Goal: Task Accomplishment & Management: Complete application form

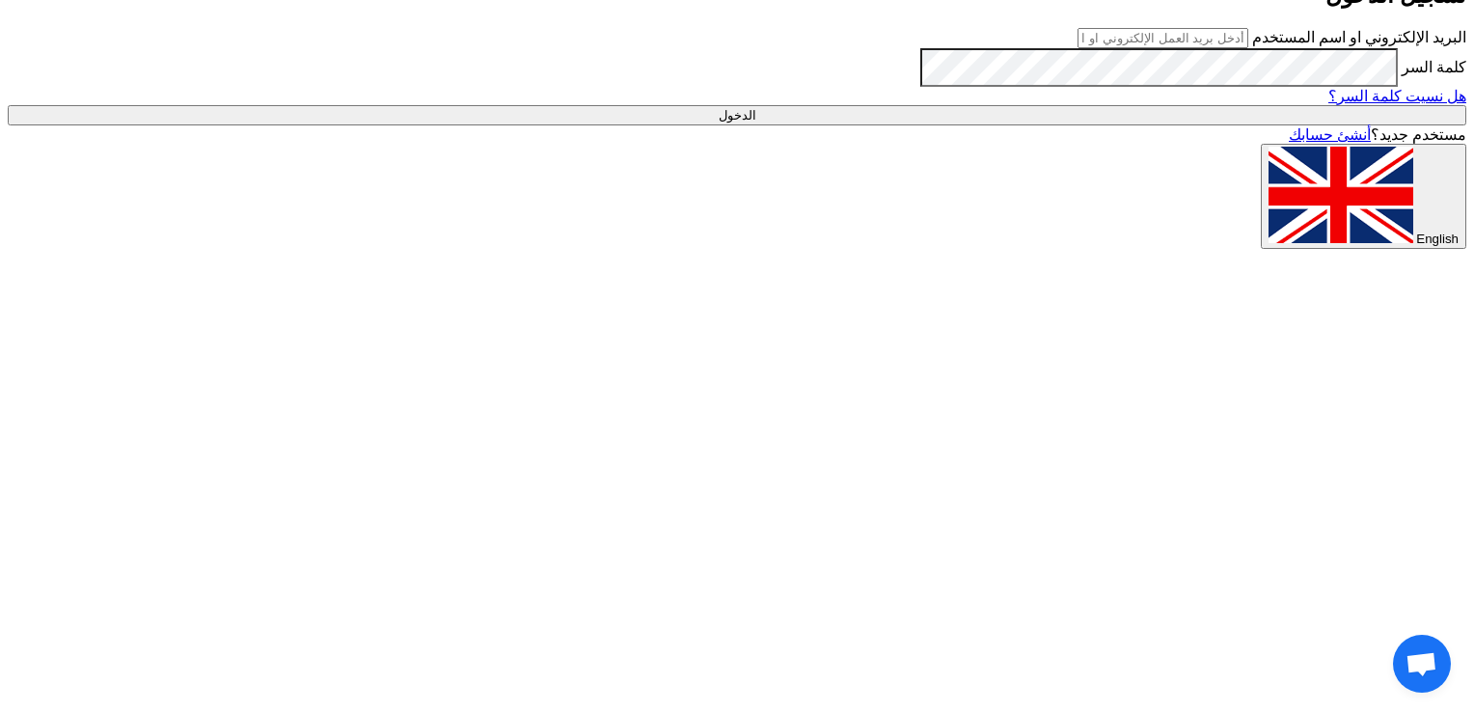
type input "[EMAIL_ADDRESS][DOMAIN_NAME]"
click at [1115, 125] on input "الدخول" at bounding box center [737, 115] width 1459 height 20
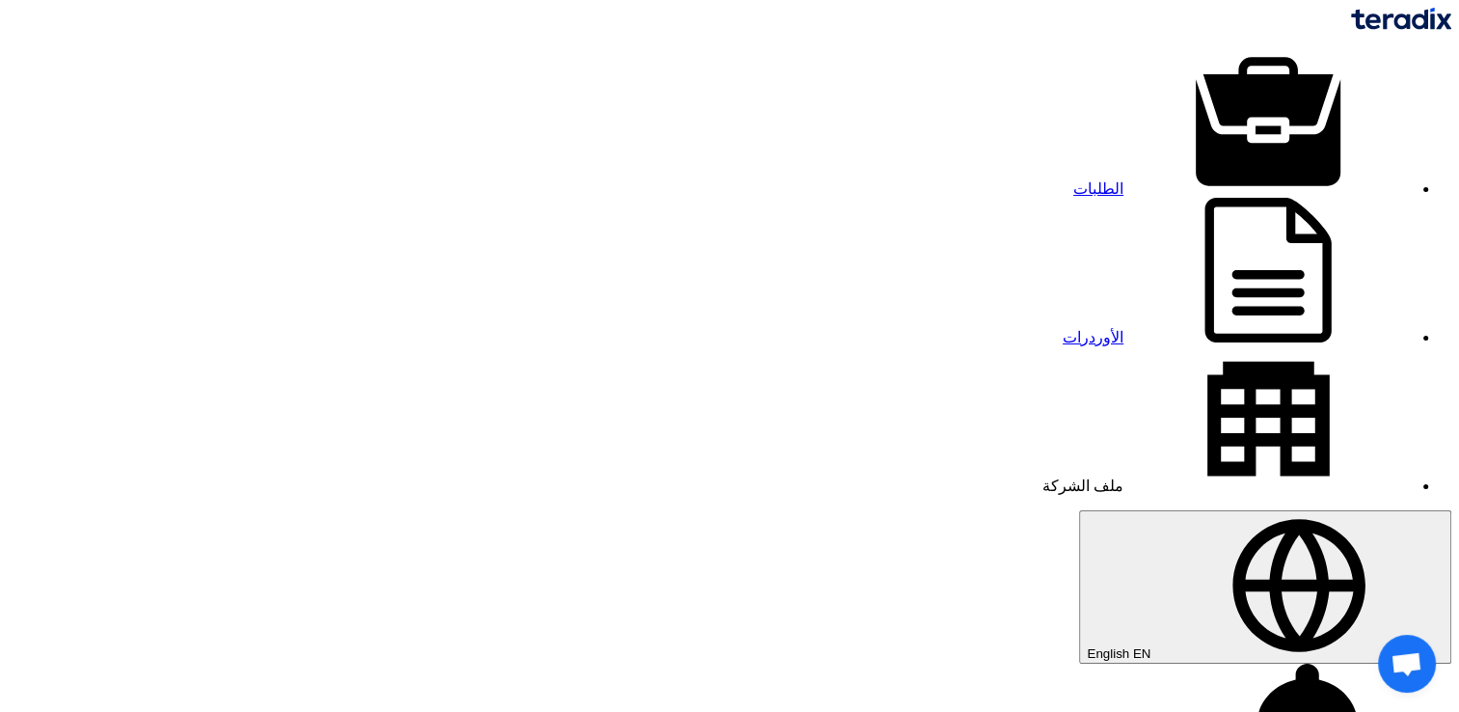
click at [1087, 646] on span "English" at bounding box center [1108, 653] width 42 height 14
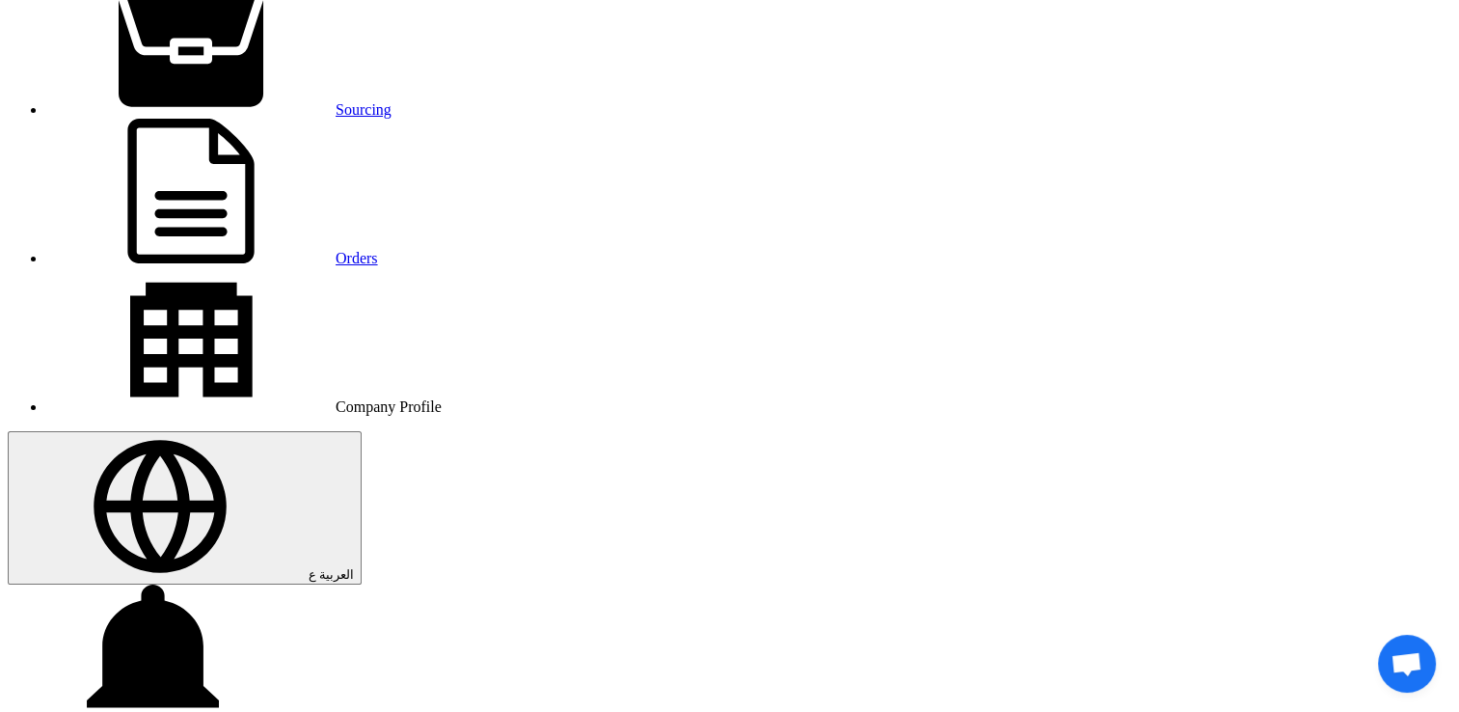
scroll to position [289, 0]
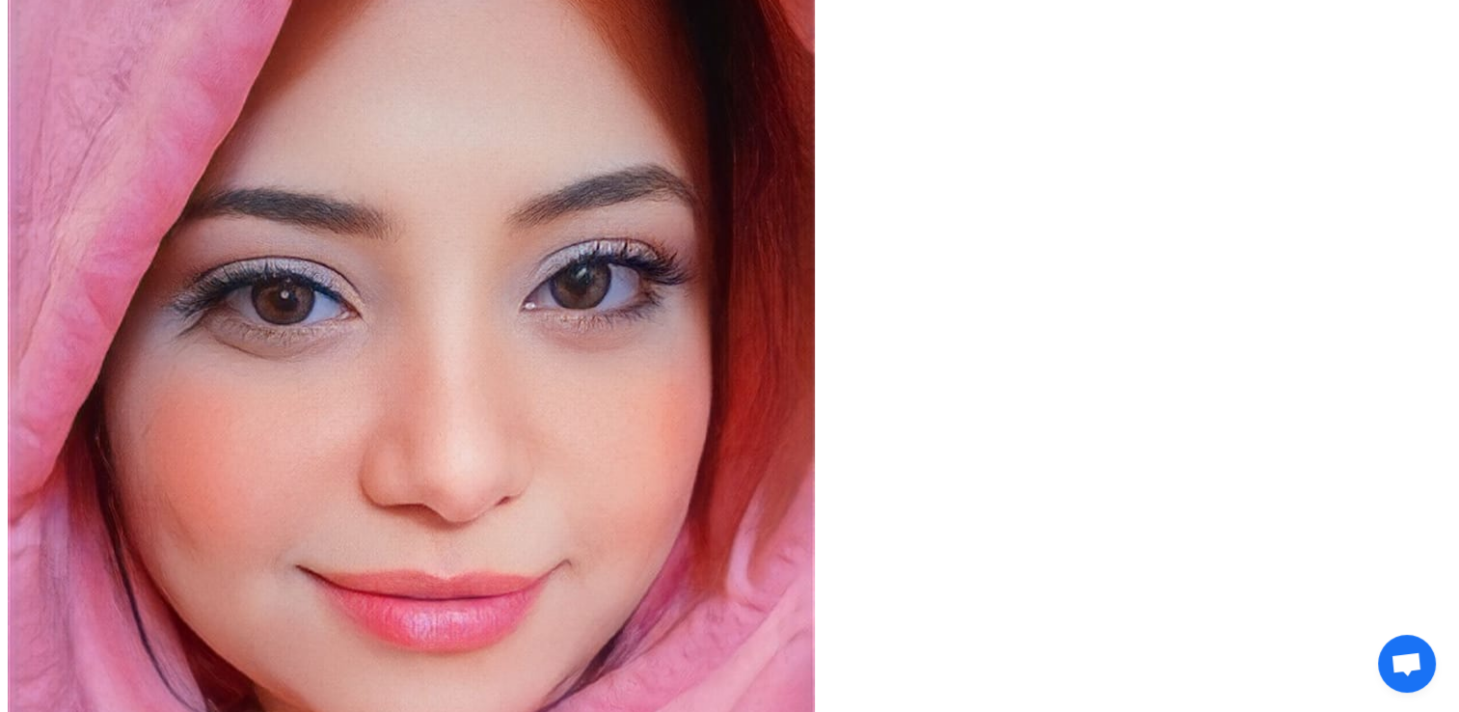
scroll to position [868, 0]
